Goal: Check status: Check status

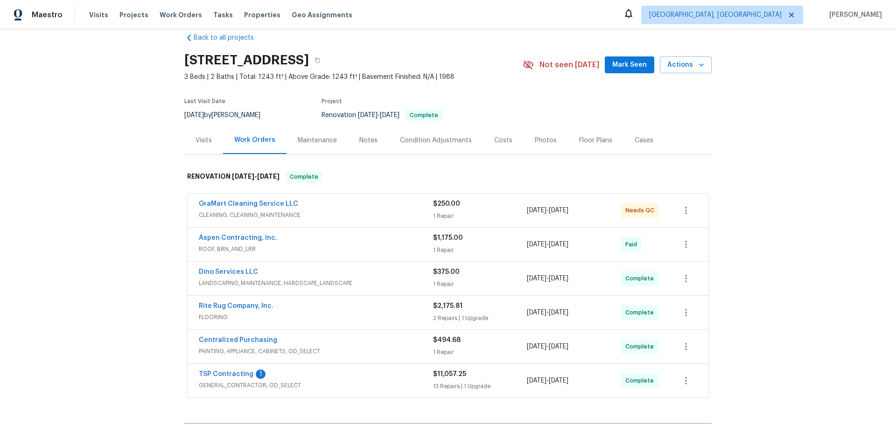
scroll to position [0, 0]
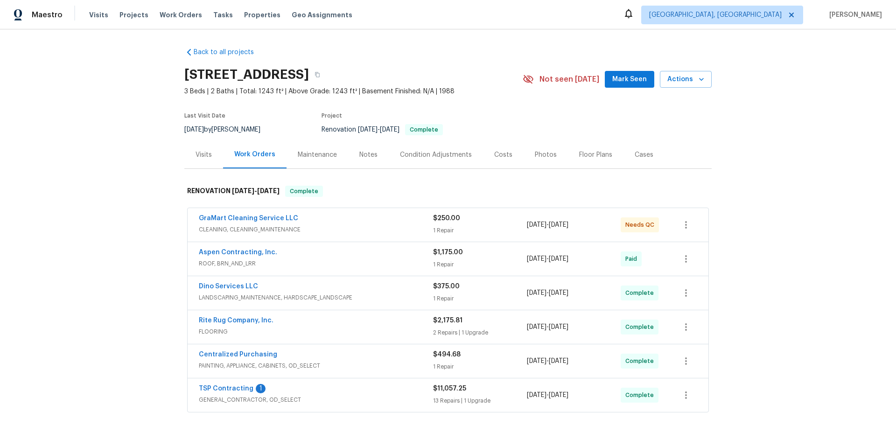
click at [337, 228] on span "CLEANING, CLEANING_MAINTENANCE" at bounding box center [316, 229] width 234 height 9
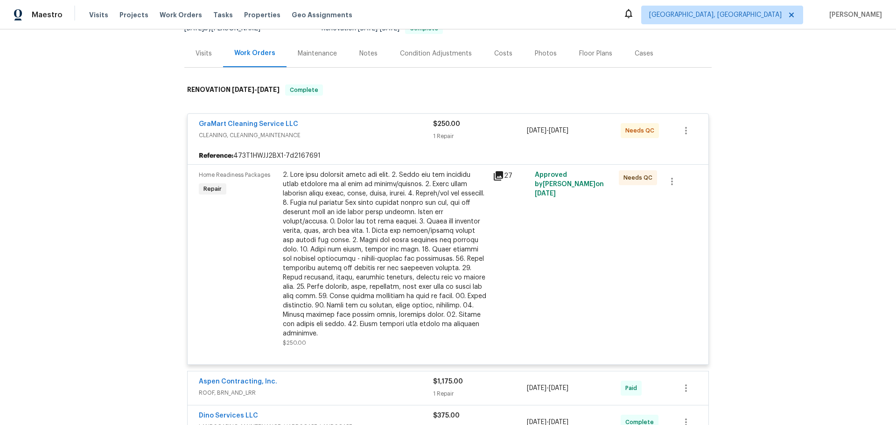
scroll to position [82, 0]
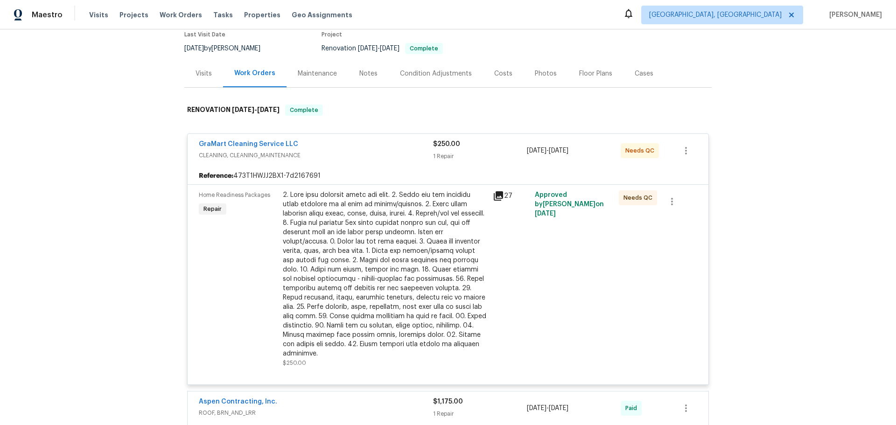
click at [495, 193] on icon at bounding box center [497, 195] width 9 height 9
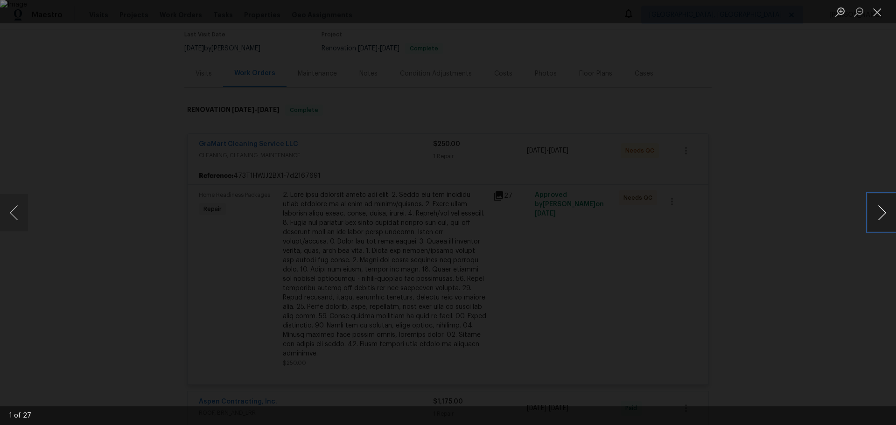
click at [877, 208] on button "Next image" at bounding box center [882, 212] width 28 height 37
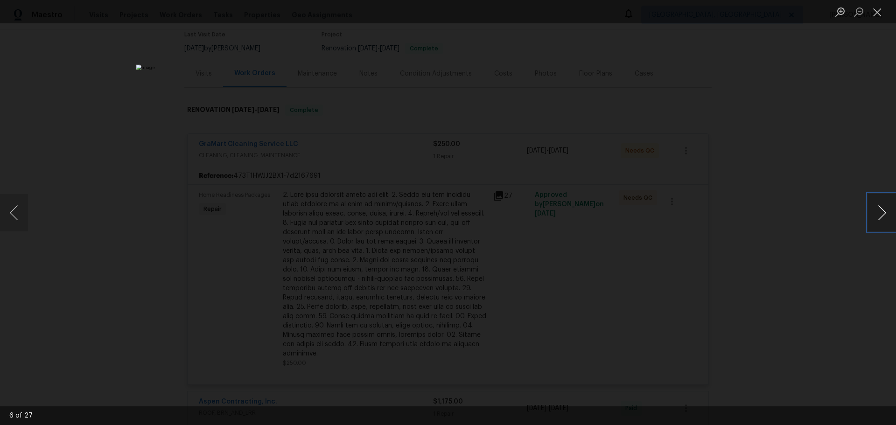
click at [877, 208] on button "Next image" at bounding box center [882, 212] width 28 height 37
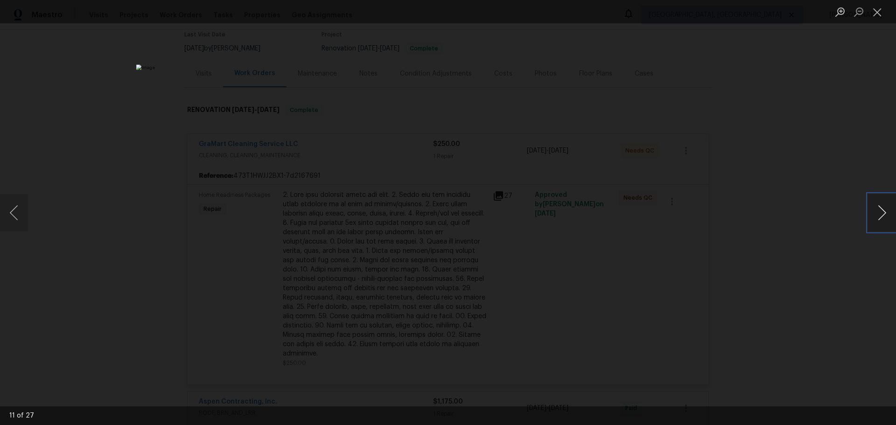
click at [877, 208] on button "Next image" at bounding box center [882, 212] width 28 height 37
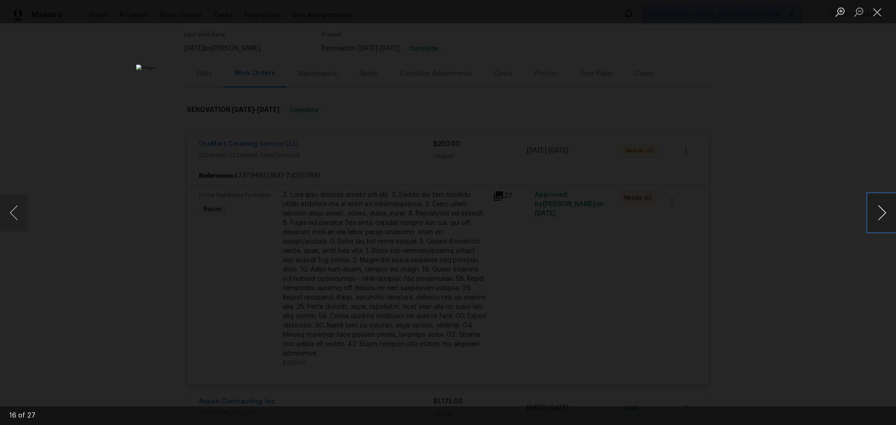
click at [877, 208] on button "Next image" at bounding box center [882, 212] width 28 height 37
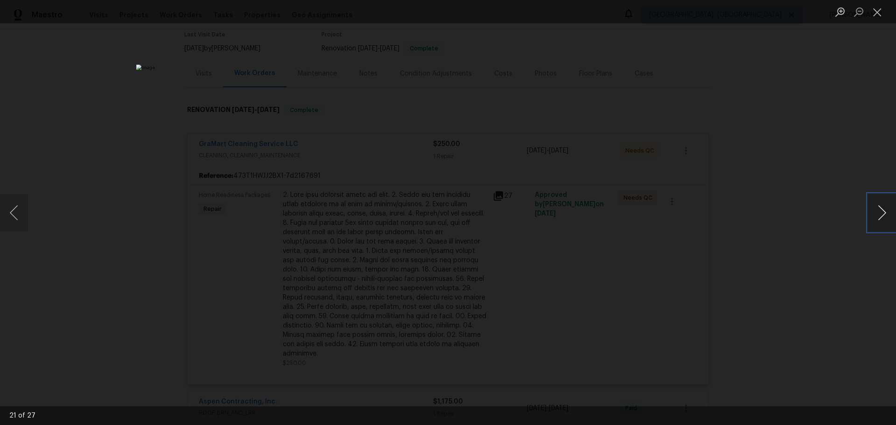
click at [877, 208] on button "Next image" at bounding box center [882, 212] width 28 height 37
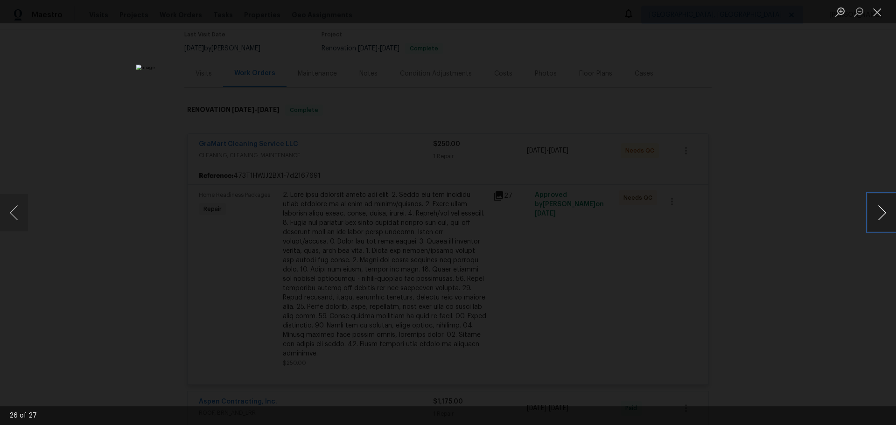
click at [877, 208] on button "Next image" at bounding box center [882, 212] width 28 height 37
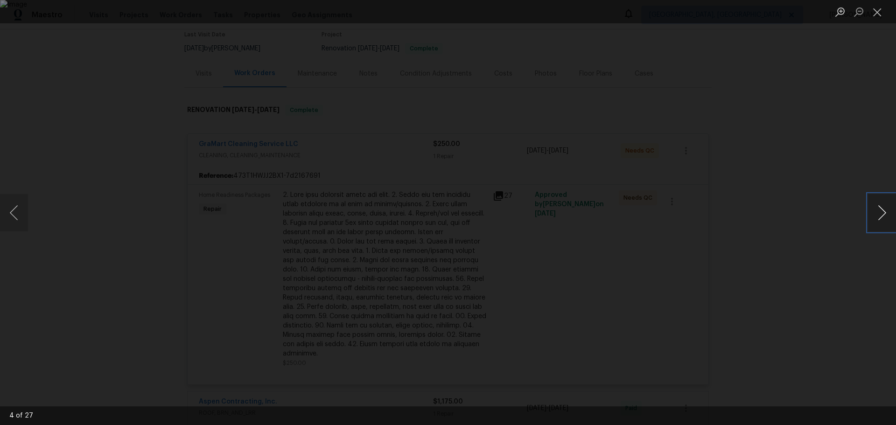
click at [877, 208] on button "Next image" at bounding box center [882, 212] width 28 height 37
click at [882, 12] on button "Close lightbox" at bounding box center [877, 12] width 19 height 16
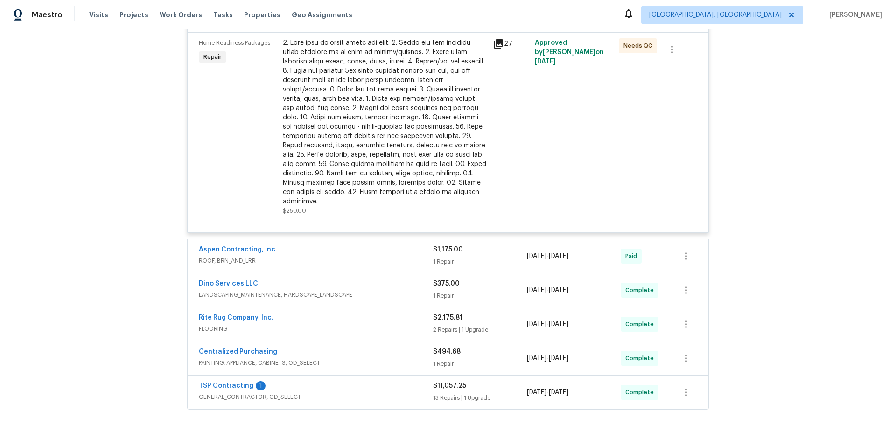
scroll to position [315, 0]
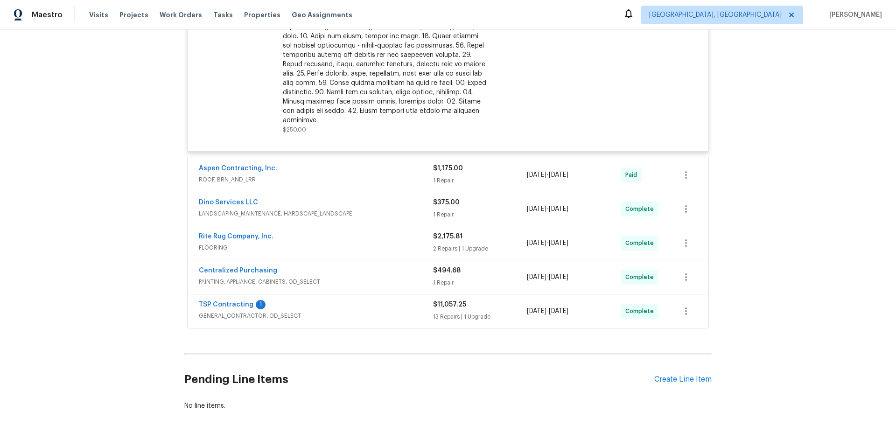
click at [546, 172] on span "[DATE]" at bounding box center [537, 175] width 20 height 7
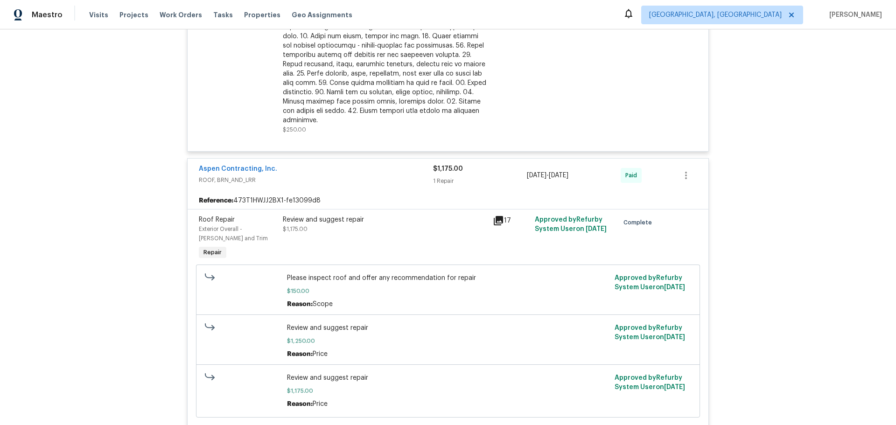
click at [499, 216] on icon at bounding box center [497, 220] width 9 height 9
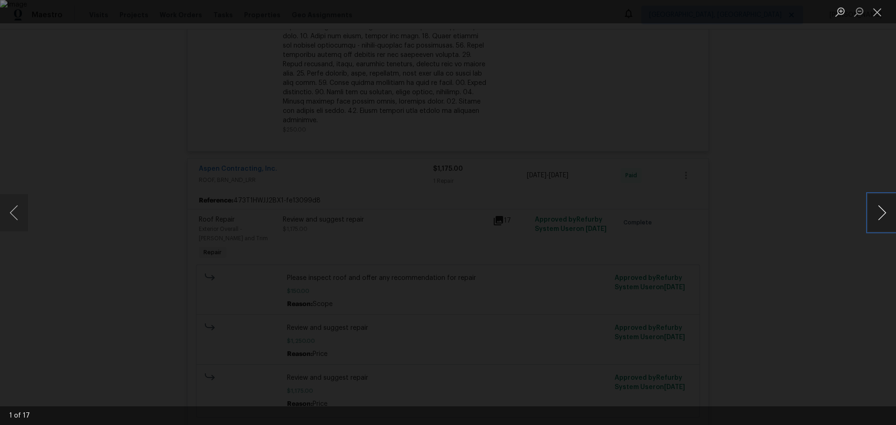
click at [888, 208] on button "Next image" at bounding box center [882, 212] width 28 height 37
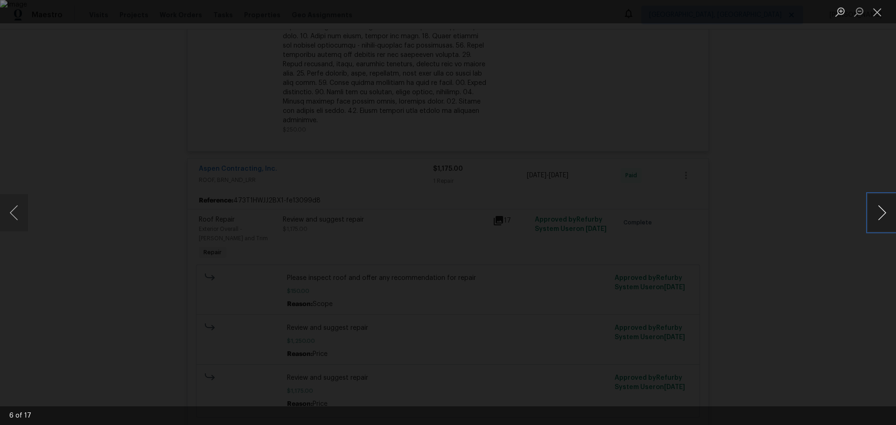
click at [888, 208] on button "Next image" at bounding box center [882, 212] width 28 height 37
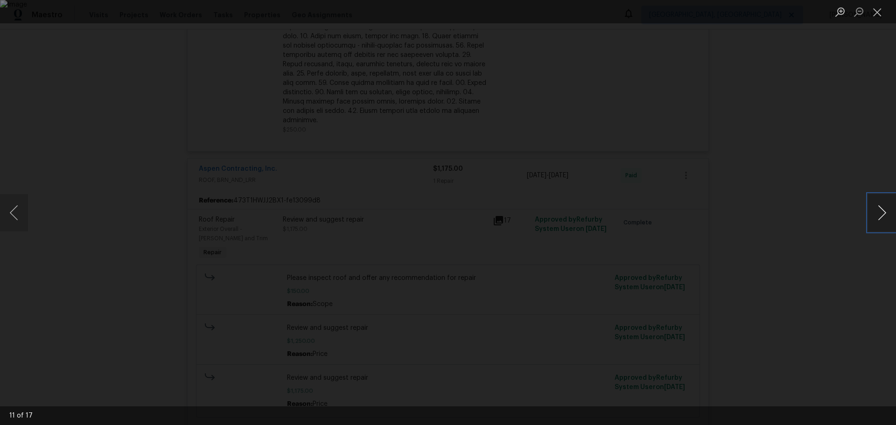
click at [888, 208] on button "Next image" at bounding box center [882, 212] width 28 height 37
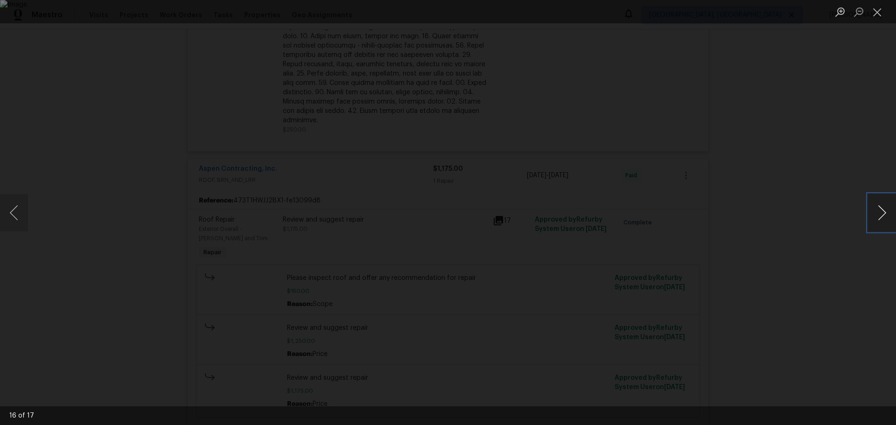
click at [888, 208] on button "Next image" at bounding box center [882, 212] width 28 height 37
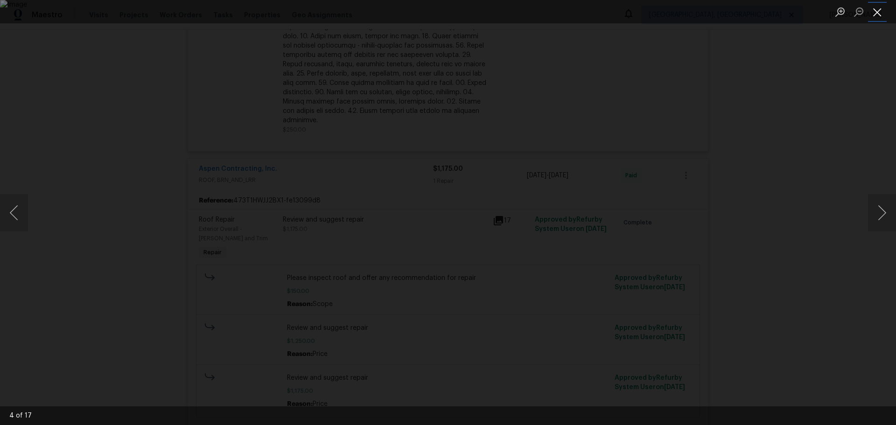
click at [880, 14] on button "Close lightbox" at bounding box center [877, 12] width 19 height 16
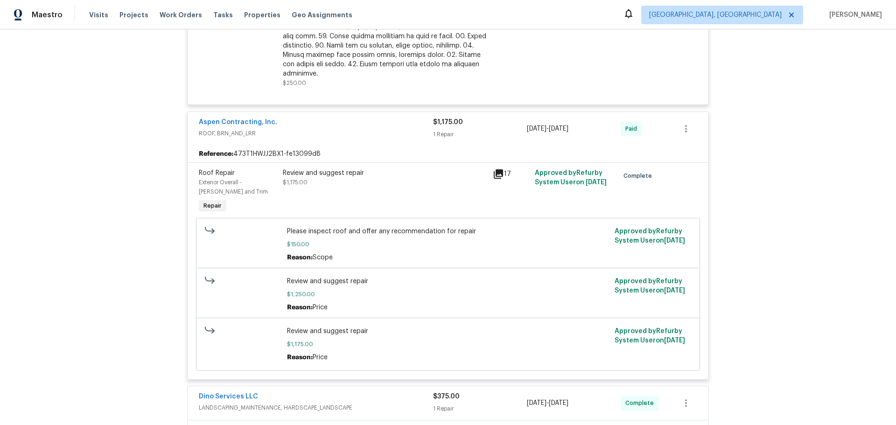
scroll to position [408, 0]
